Goal: Information Seeking & Learning: Learn about a topic

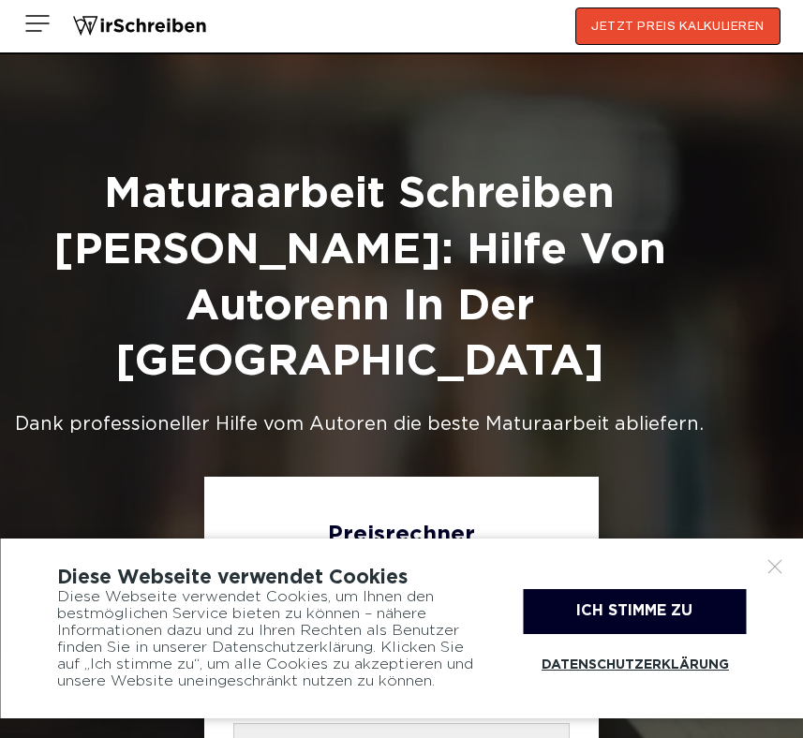
click at [771, 564] on div at bounding box center [774, 566] width 19 height 19
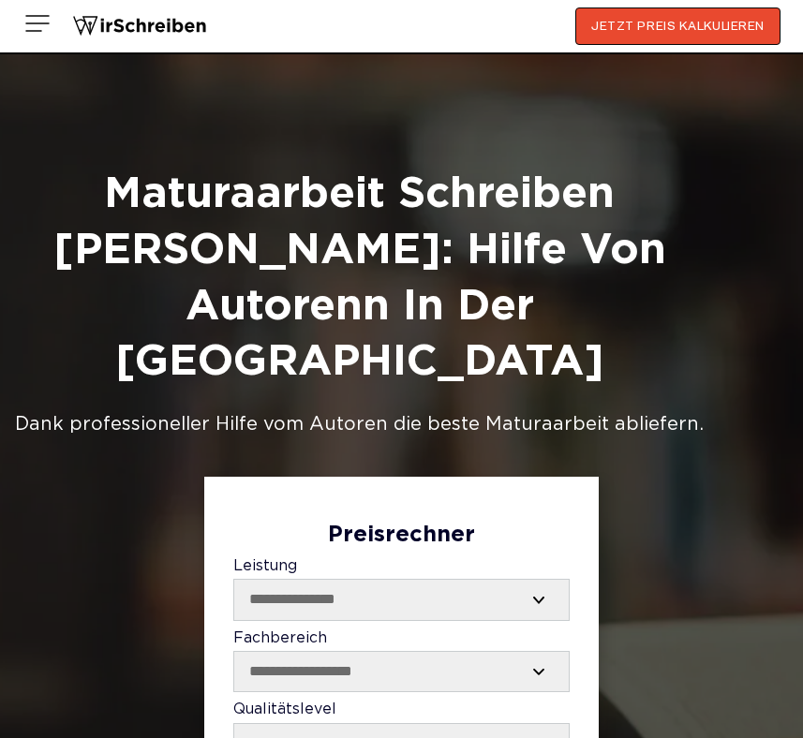
click at [29, 22] on img at bounding box center [37, 23] width 30 height 30
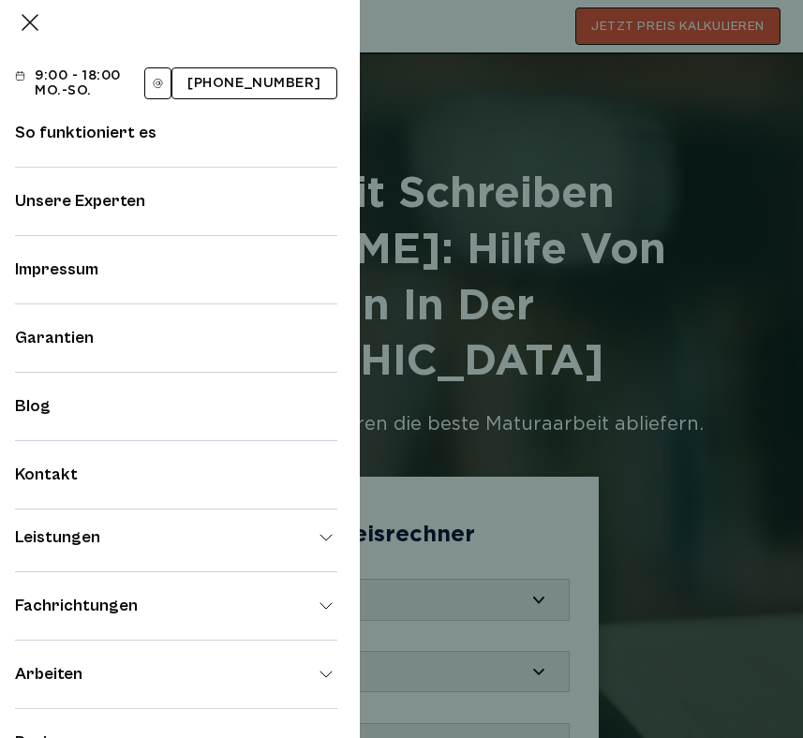
click at [93, 203] on link "Unsere Experten" at bounding box center [80, 201] width 130 height 20
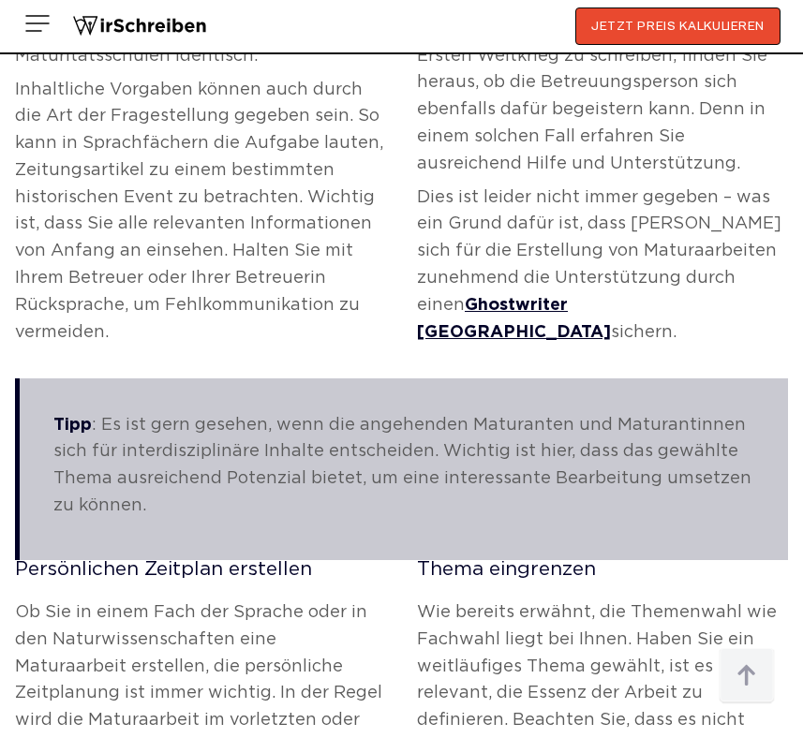
scroll to position [3088, 0]
